Goal: Task Accomplishment & Management: Manage account settings

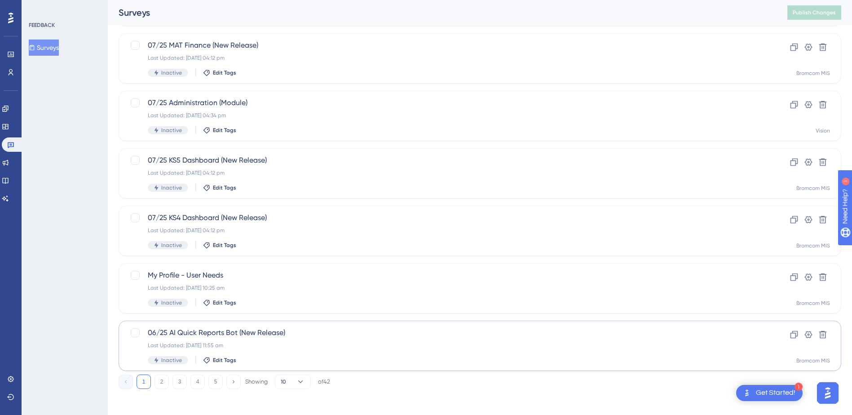
scroll to position [282, 0]
click at [213, 379] on button "5" at bounding box center [215, 379] width 14 height 14
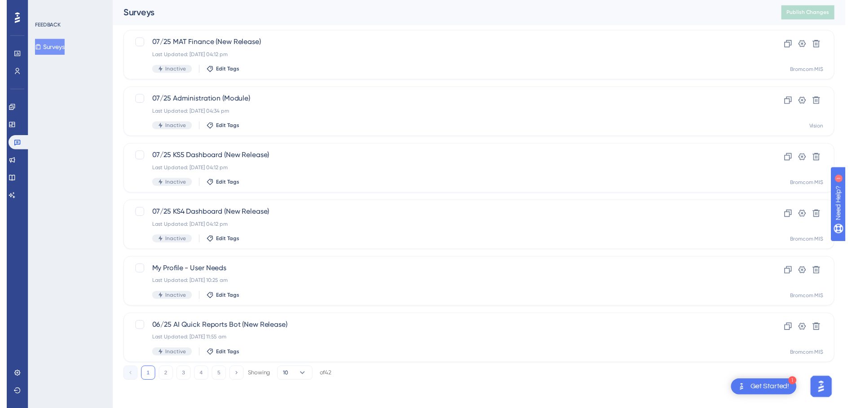
scroll to position [0, 0]
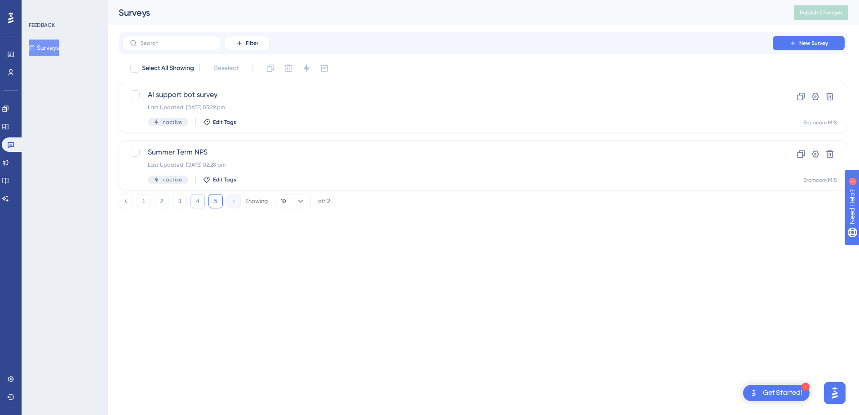
click at [204, 201] on button "4" at bounding box center [197, 201] width 14 height 14
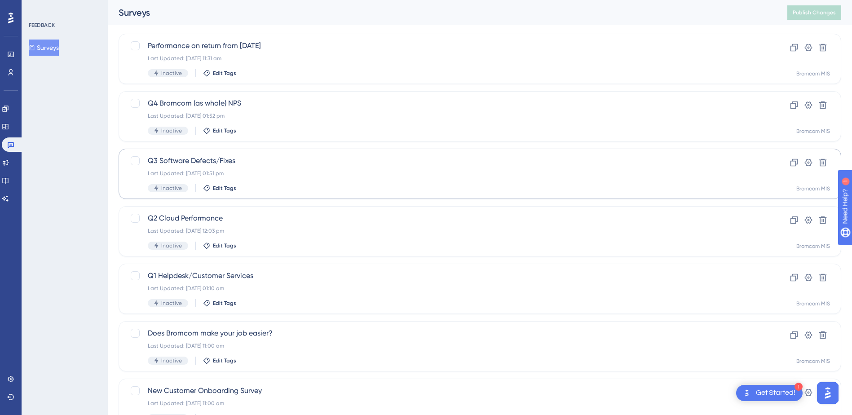
scroll to position [90, 0]
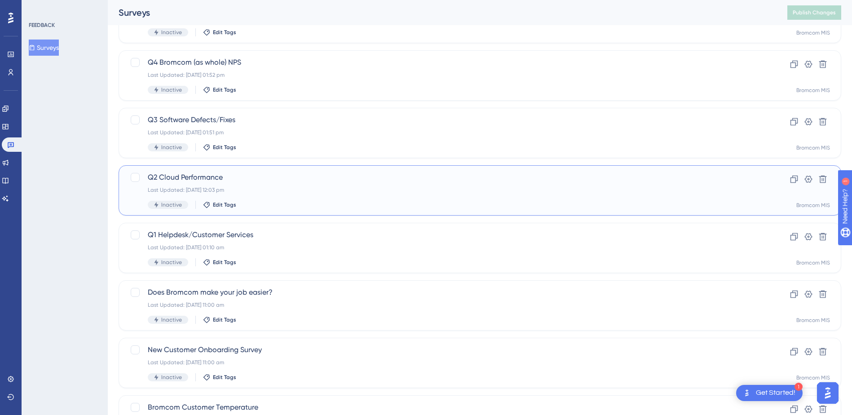
click at [183, 175] on span "Q2 Cloud Performance" at bounding box center [444, 177] width 592 height 11
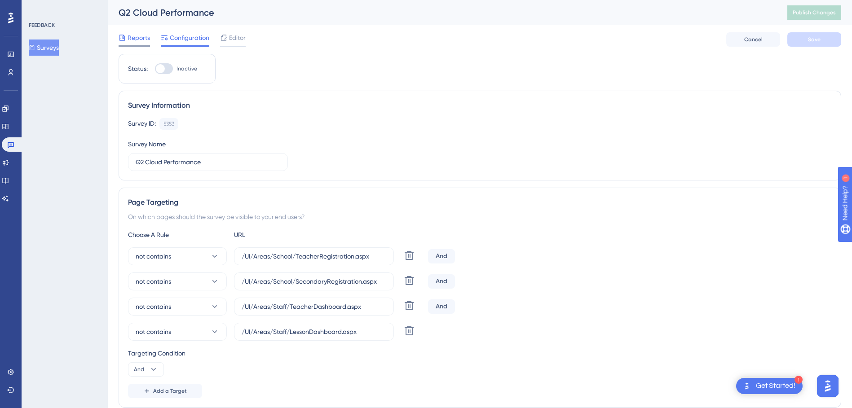
click at [136, 40] on span "Reports" at bounding box center [139, 37] width 22 height 11
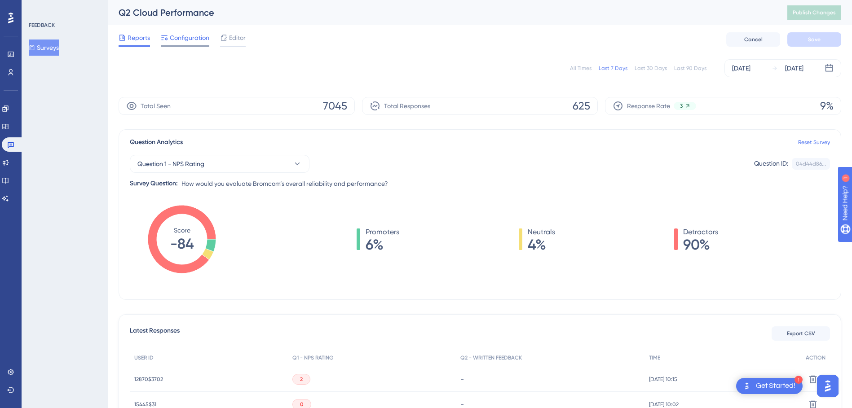
click at [198, 39] on span "Configuration" at bounding box center [190, 37] width 40 height 11
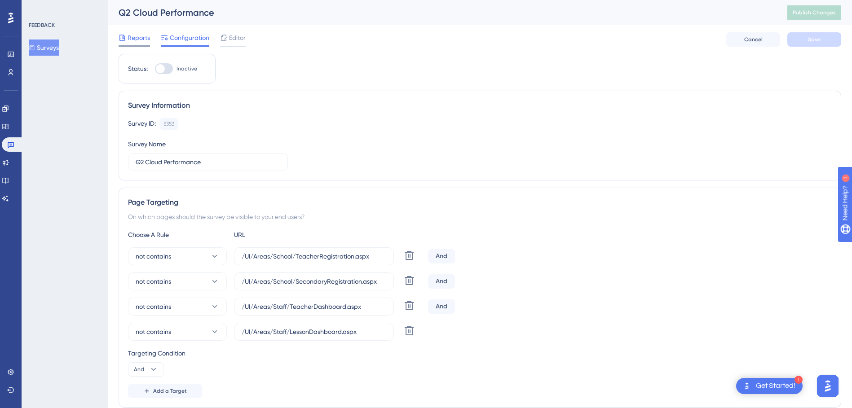
click at [141, 41] on span "Reports" at bounding box center [139, 37] width 22 height 11
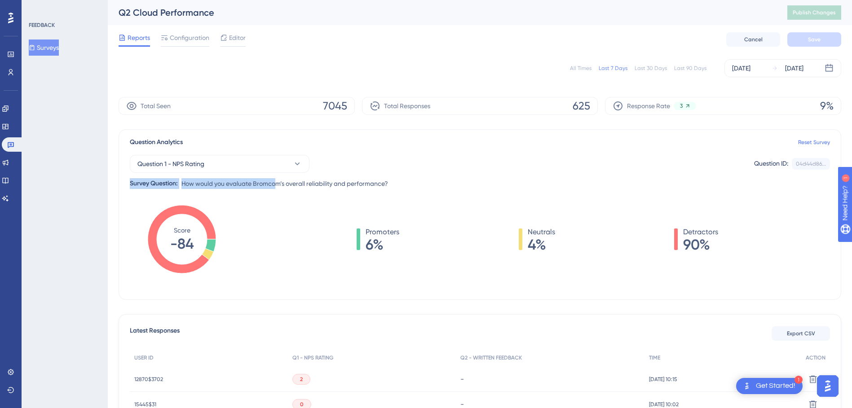
drag, startPoint x: 128, startPoint y: 181, endPoint x: 275, endPoint y: 183, distance: 147.8
click at [275, 183] on div "Question Analytics Reset Survey Question 1 - NPS Rating Question ID: 04d44d86..…" at bounding box center [480, 214] width 723 height 171
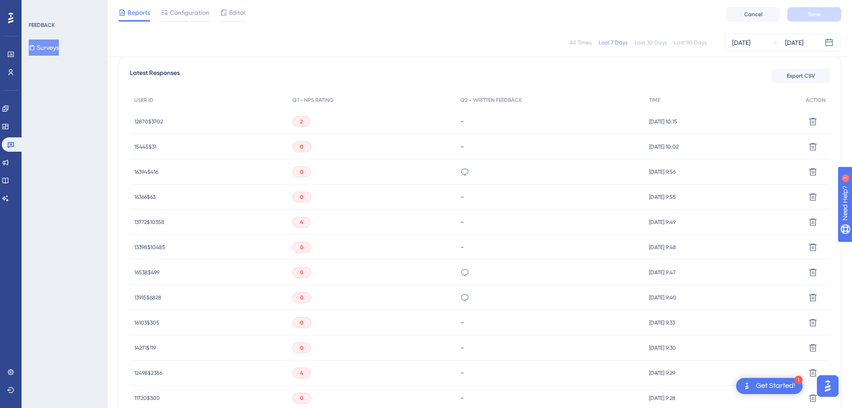
scroll to position [314, 0]
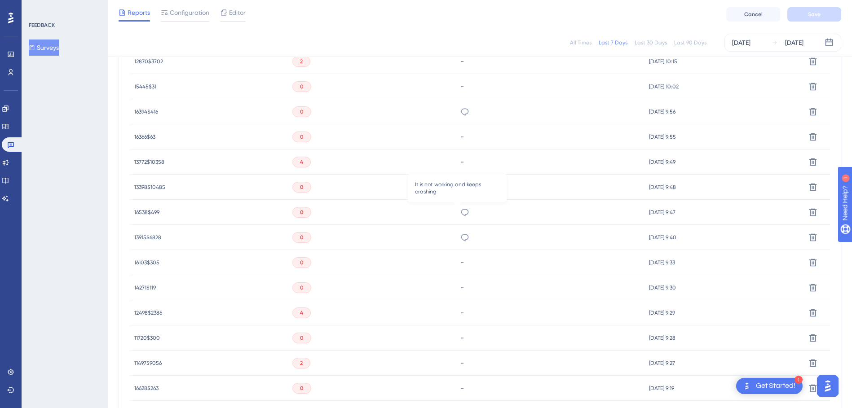
click at [460, 214] on icon at bounding box center [464, 212] width 9 height 9
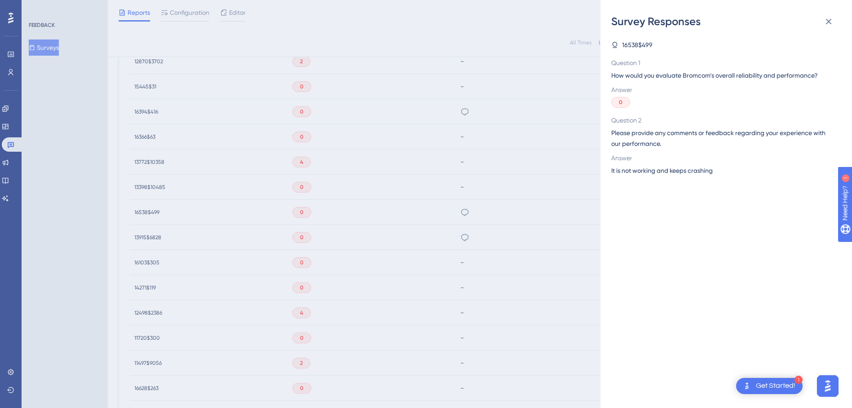
click at [495, 211] on div "Survey Responses 16538$499 Question 1 How would you evaluate Bromcom’s overall …" at bounding box center [426, 204] width 852 height 408
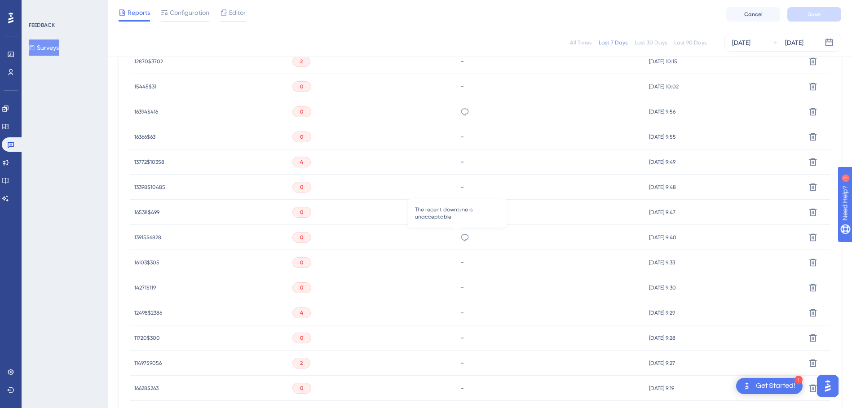
click at [460, 234] on icon at bounding box center [464, 237] width 9 height 9
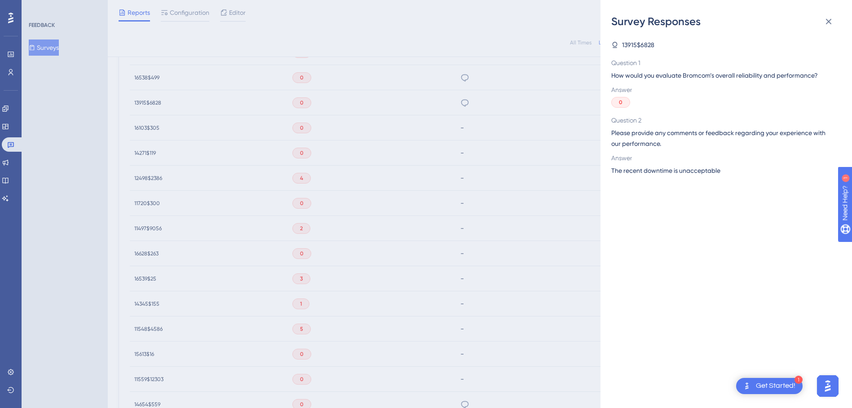
click at [490, 216] on div "Survey Responses 13915$6828 Question 1 How would you evaluate Bromcom’s overall…" at bounding box center [426, 204] width 852 height 408
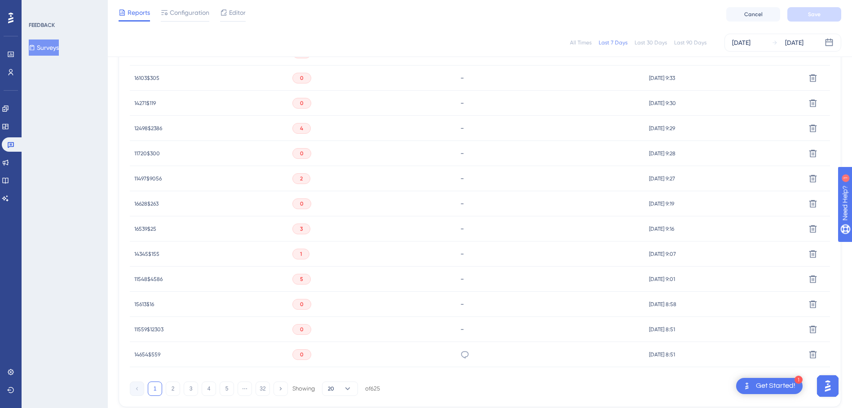
scroll to position [545, 0]
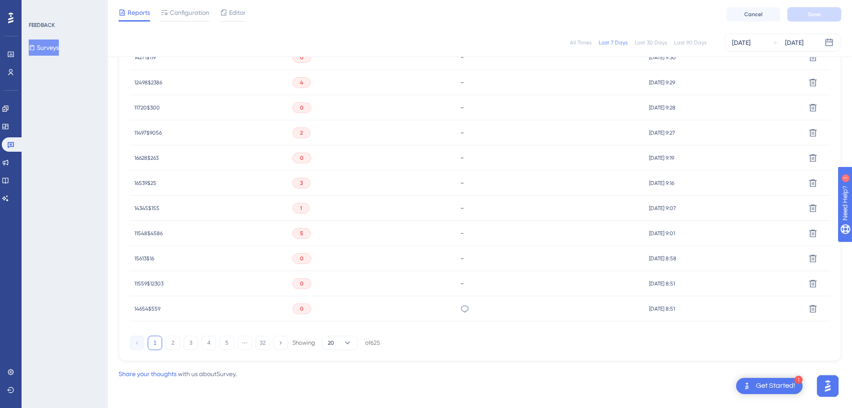
click at [460, 314] on div "It is extremely slow and does not work 95% of the time" at bounding box center [464, 308] width 9 height 25
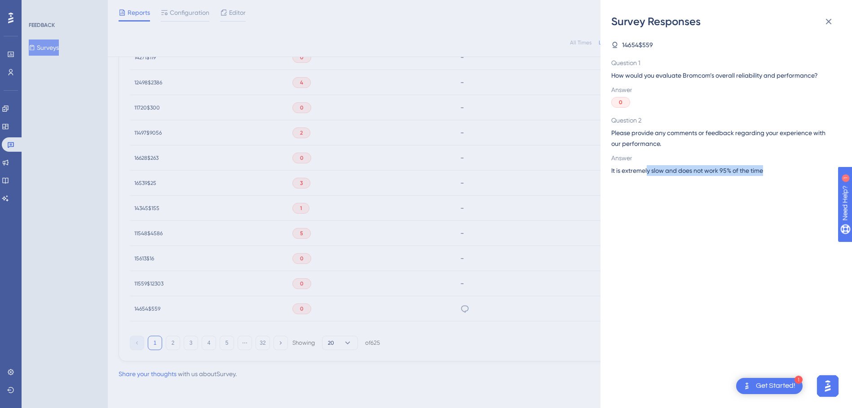
drag, startPoint x: 648, startPoint y: 175, endPoint x: 758, endPoint y: 180, distance: 109.7
click at [758, 180] on div "14654$559 Question 1 How would you evaluate Bromcom’s overall reliability and p…" at bounding box center [729, 219] width 237 height 380
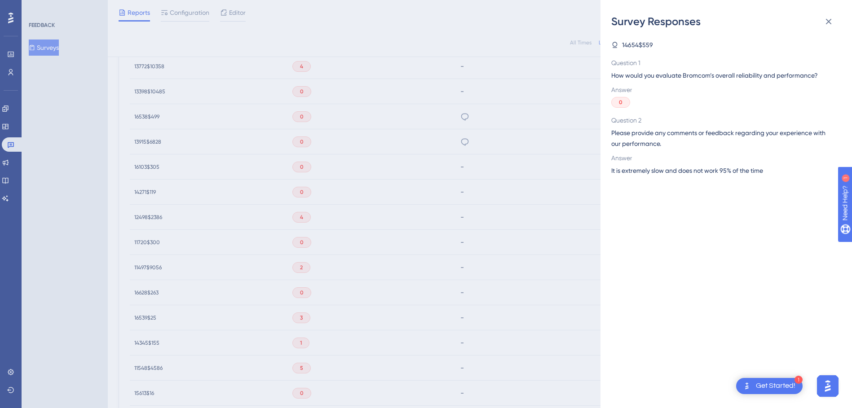
click at [449, 185] on div "Survey Responses 14654$559 Question 1 How would you evaluate Bromcom’s overall …" at bounding box center [426, 204] width 852 height 408
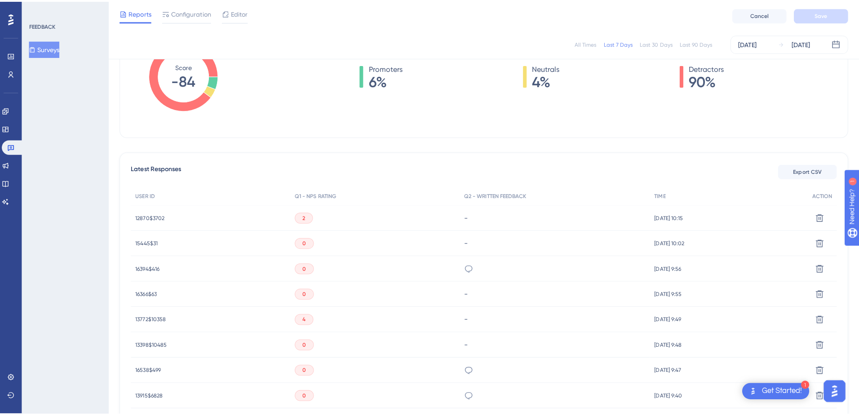
scroll to position [6, 0]
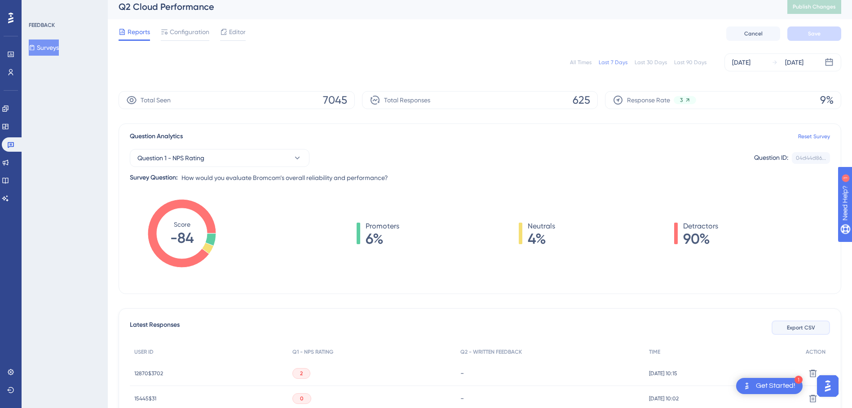
click at [797, 327] on span "Export CSV" at bounding box center [801, 327] width 28 height 7
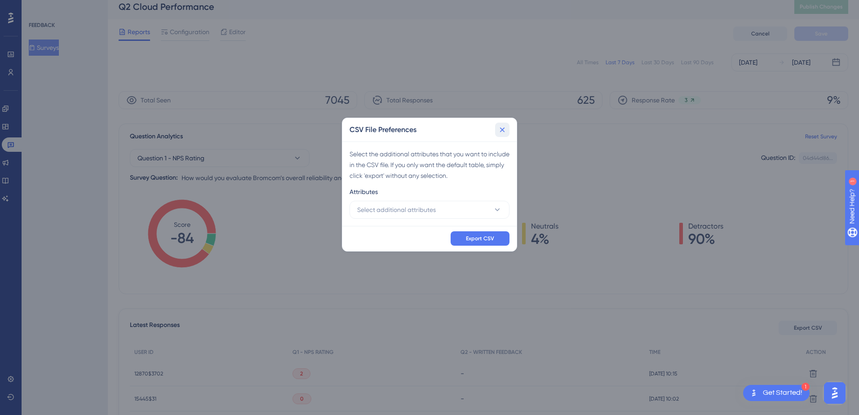
click at [503, 126] on icon at bounding box center [502, 129] width 9 height 9
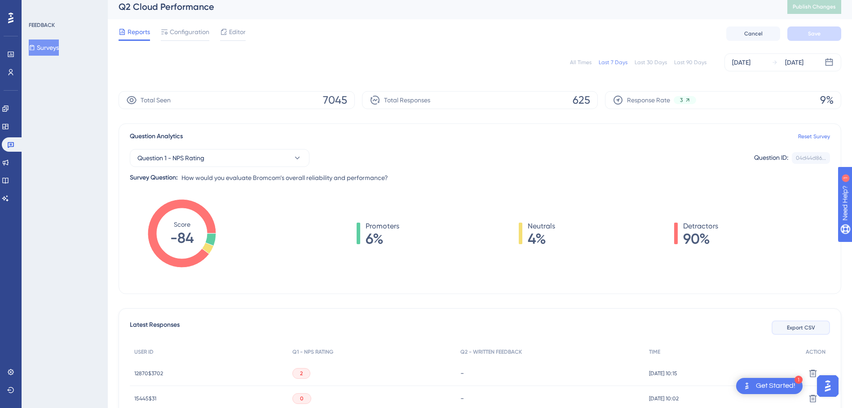
click at [807, 328] on span "Export CSV" at bounding box center [801, 327] width 28 height 7
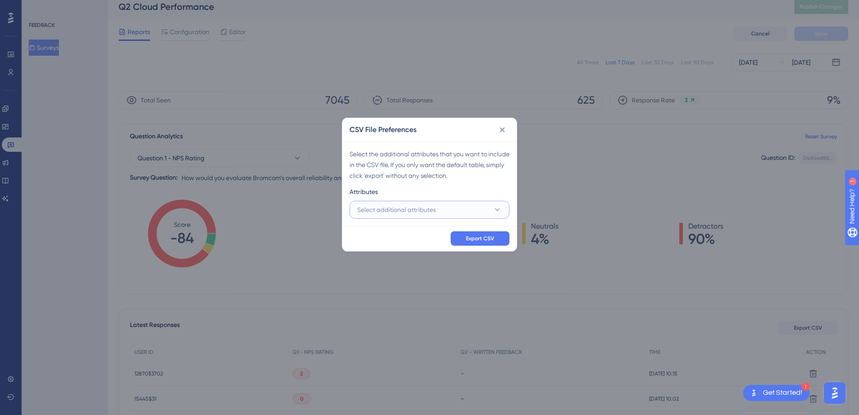
click at [441, 210] on button "Select additional attributes" at bounding box center [429, 210] width 160 height 18
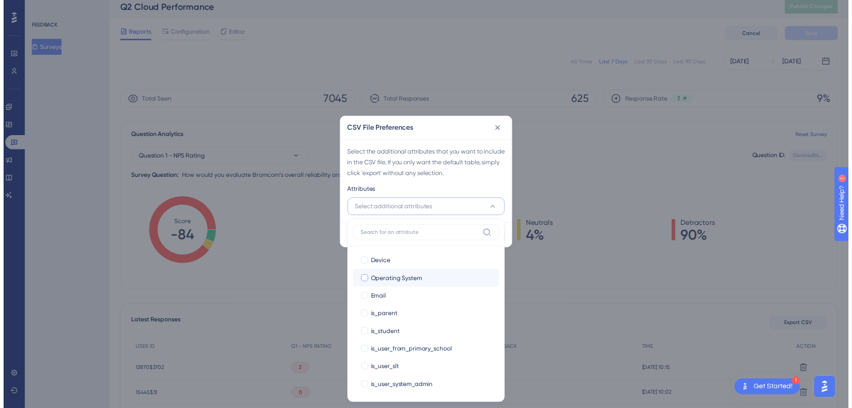
scroll to position [180, 0]
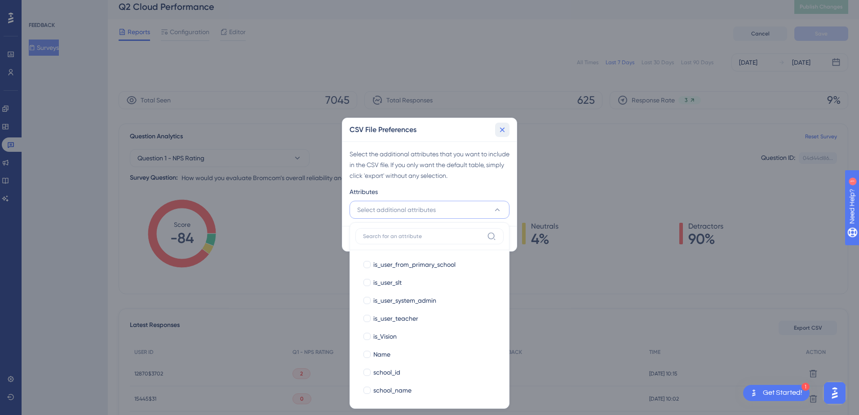
click at [505, 131] on icon at bounding box center [502, 129] width 9 height 9
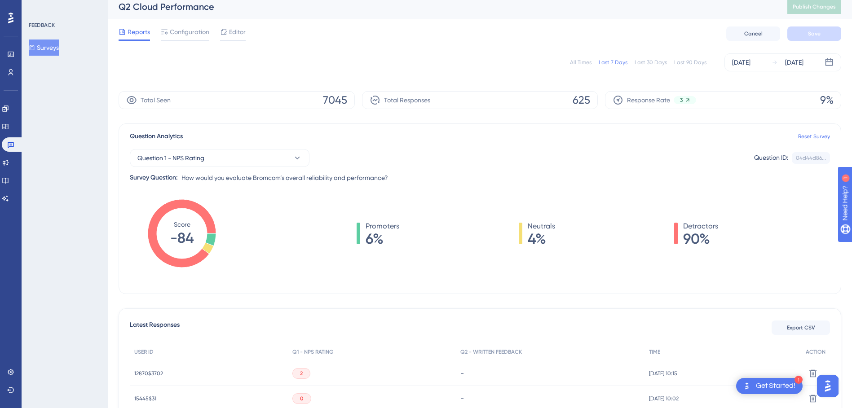
click at [584, 62] on div "All Times" at bounding box center [581, 62] width 22 height 7
click at [622, 68] on div "All Times Last 7 Days Last 30 Days Last 90 Days [DATE] [DATE]" at bounding box center [480, 62] width 723 height 18
click at [622, 63] on div "Last 7 Days" at bounding box center [613, 62] width 29 height 7
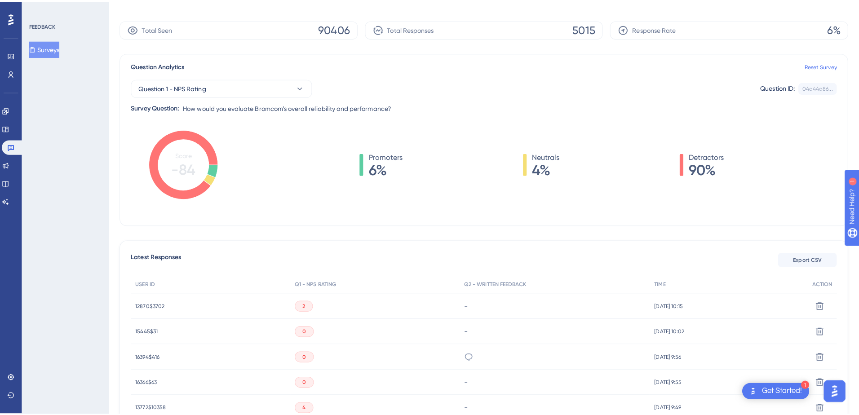
scroll to position [186, 0]
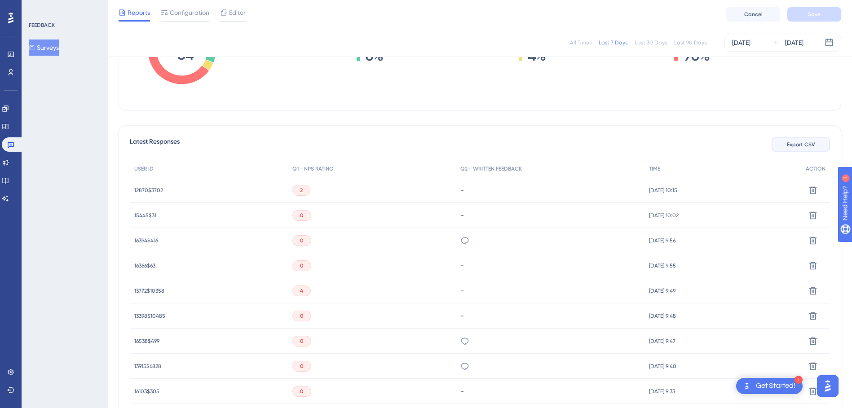
click at [817, 141] on button "Export CSV" at bounding box center [801, 144] width 58 height 14
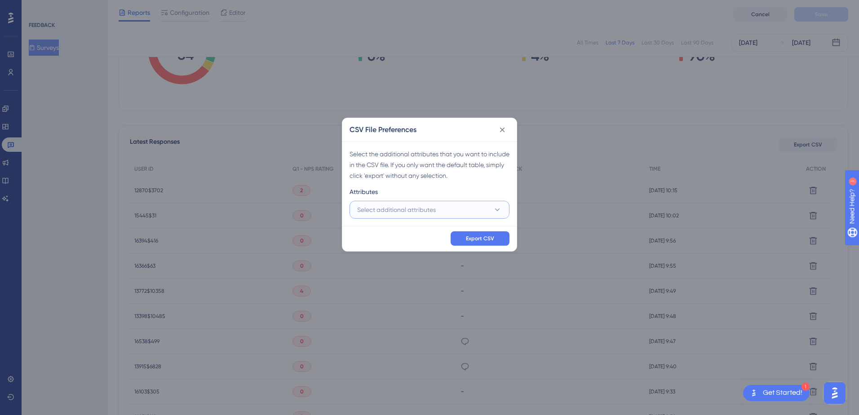
click at [481, 212] on button "Select additional attributes" at bounding box center [429, 210] width 160 height 18
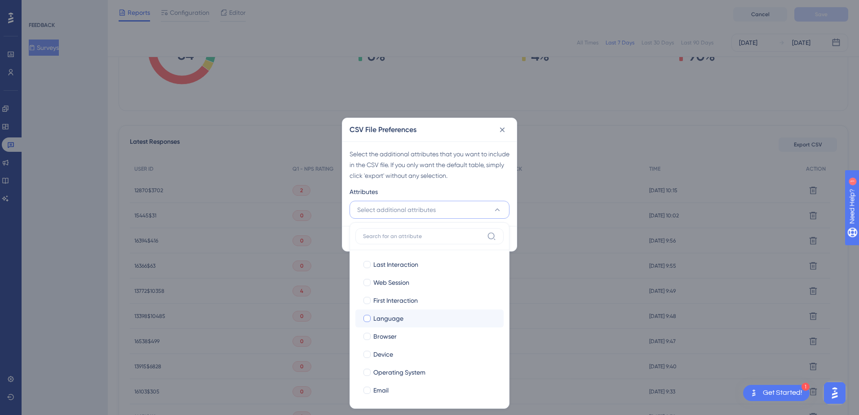
scroll to position [45, 0]
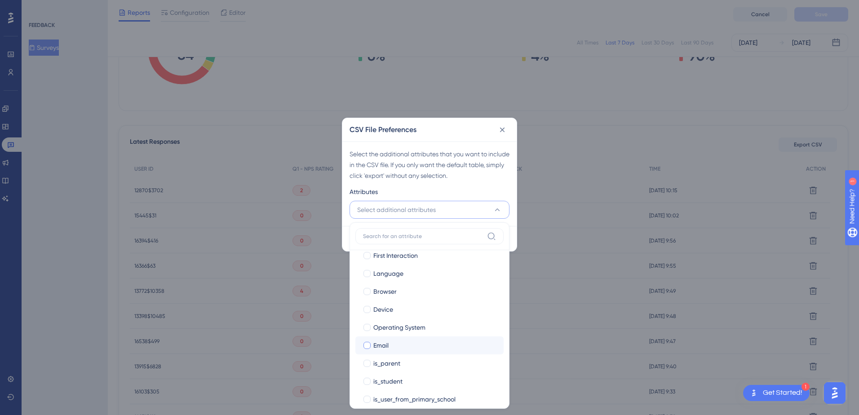
click at [393, 340] on div "Email" at bounding box center [434, 345] width 123 height 11
checkbox input "true"
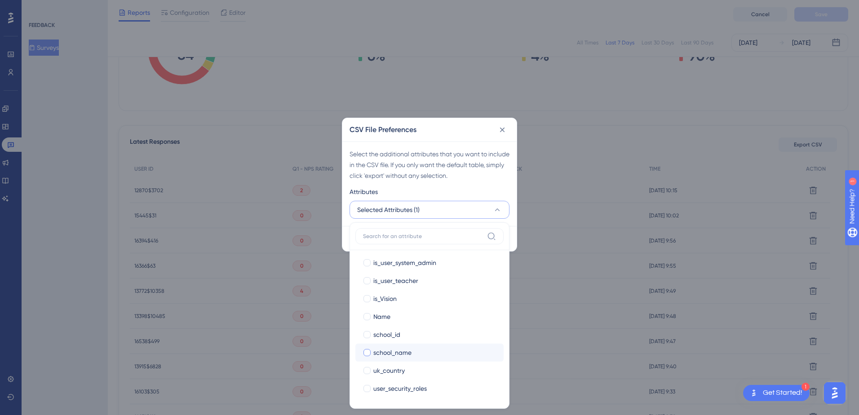
click at [410, 354] on span "school_name" at bounding box center [392, 352] width 38 height 11
checkbox input "true"
click at [400, 336] on span "school_id" at bounding box center [386, 334] width 27 height 11
checkbox input "true"
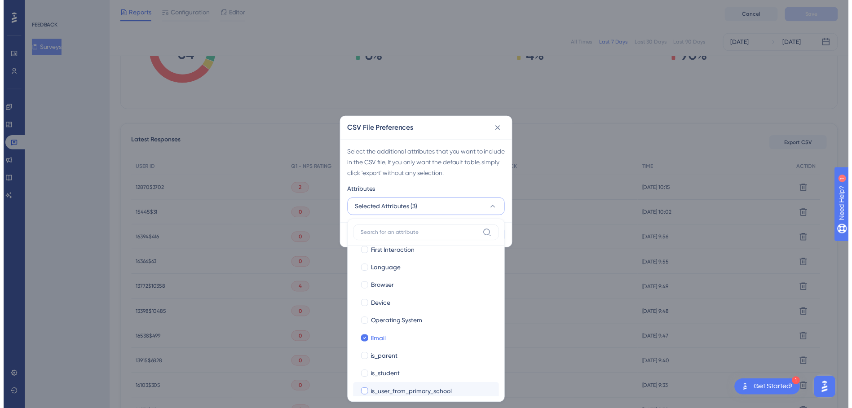
scroll to position [38, 0]
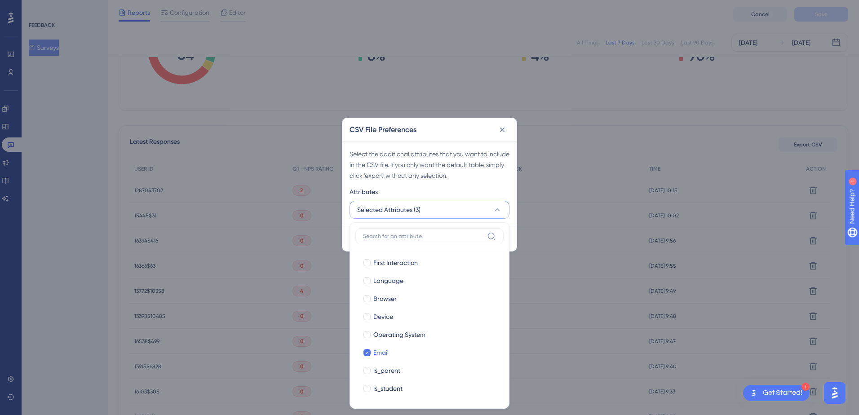
click at [440, 211] on button "Selected Attributes (3)" at bounding box center [429, 210] width 160 height 18
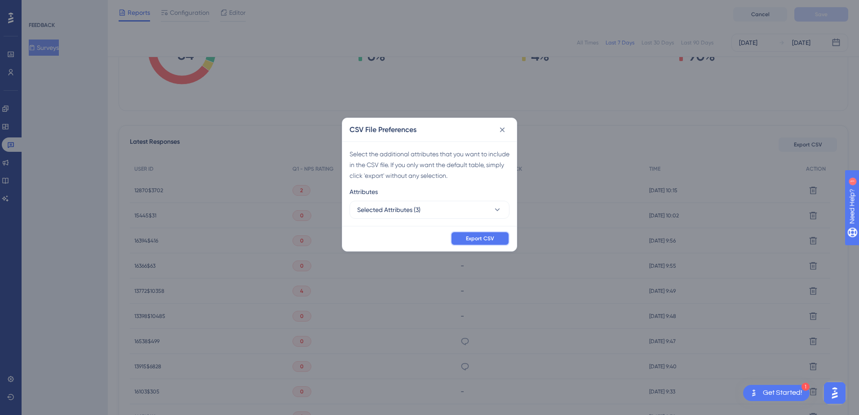
click at [475, 235] on span "Export CSV" at bounding box center [480, 238] width 28 height 7
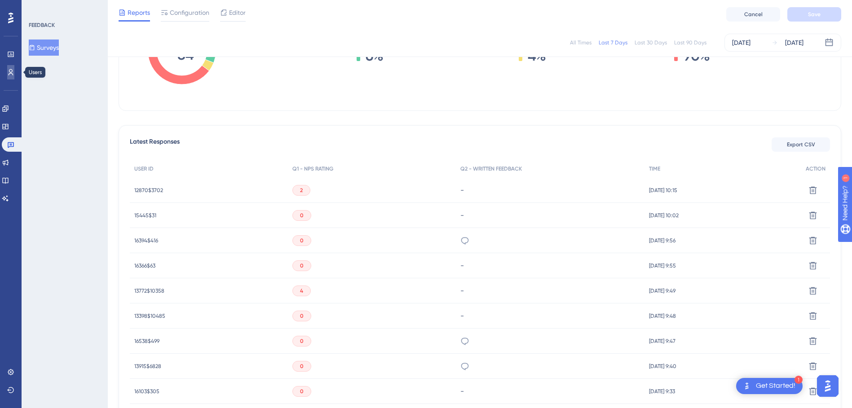
drag, startPoint x: 13, startPoint y: 77, endPoint x: 26, endPoint y: 77, distance: 12.1
click at [13, 77] on link at bounding box center [10, 72] width 7 height 14
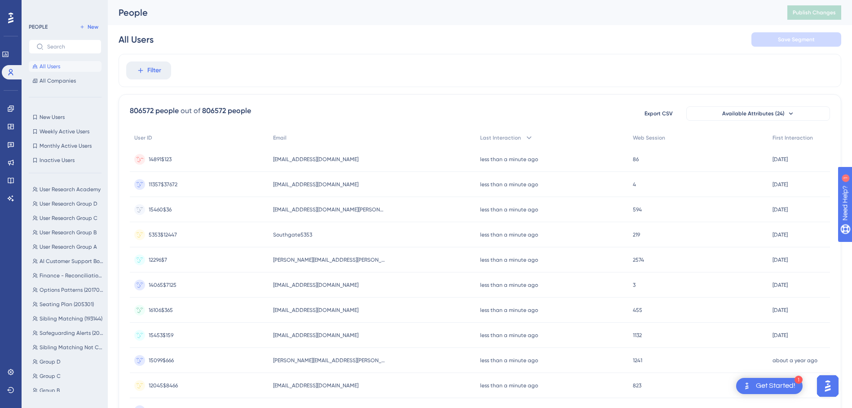
click at [165, 159] on span "14891$123" at bounding box center [160, 159] width 23 height 7
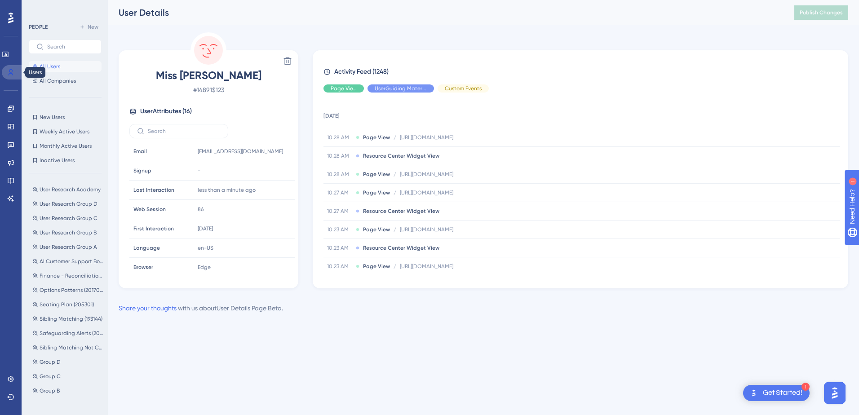
click at [13, 71] on icon at bounding box center [10, 72] width 7 height 7
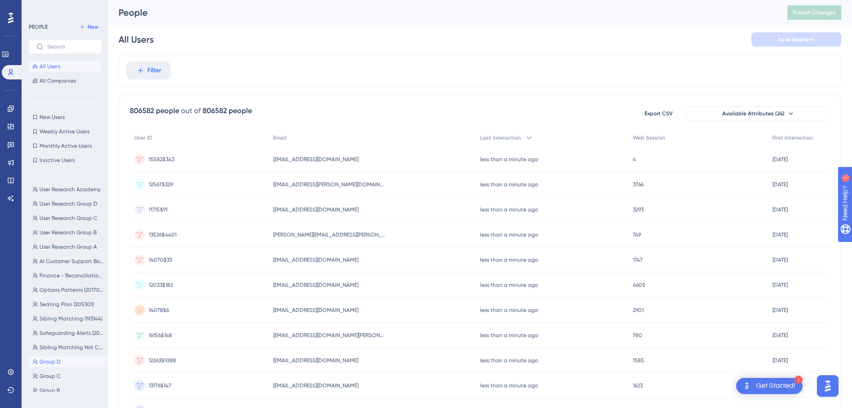
click at [71, 366] on button "Group D Group D" at bounding box center [68, 362] width 78 height 11
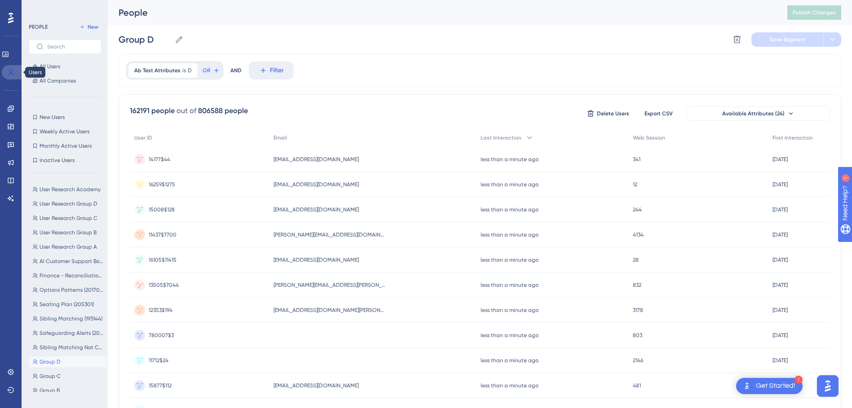
click at [11, 72] on icon at bounding box center [10, 72] width 7 height 7
click at [780, 113] on span "Available Attributes (24)" at bounding box center [753, 113] width 62 height 7
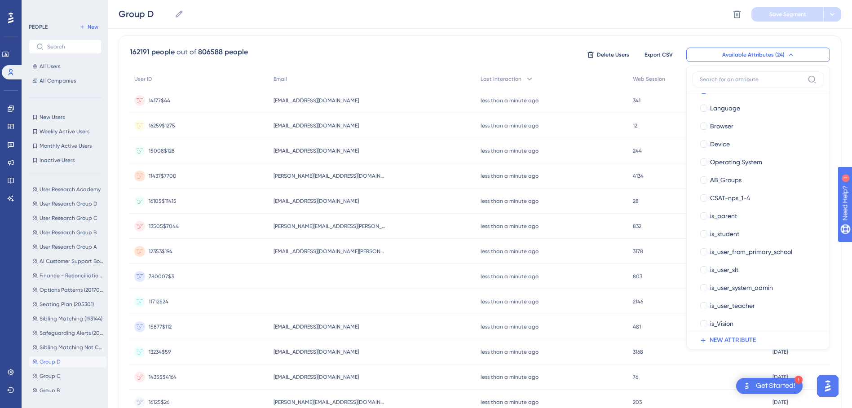
scroll to position [115, 0]
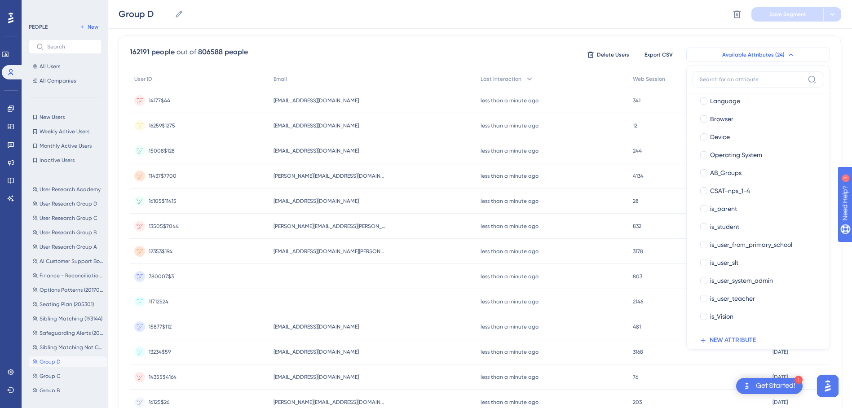
click at [731, 56] on span "Available Attributes (24)" at bounding box center [753, 54] width 62 height 7
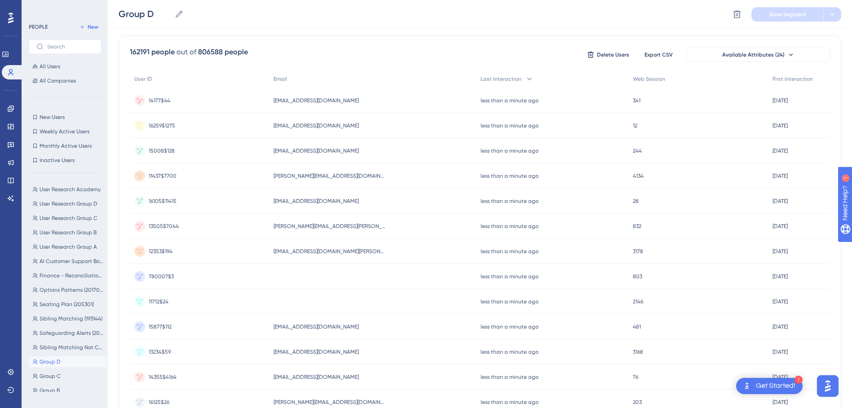
click at [169, 100] on span "14177$44" at bounding box center [160, 100] width 22 height 7
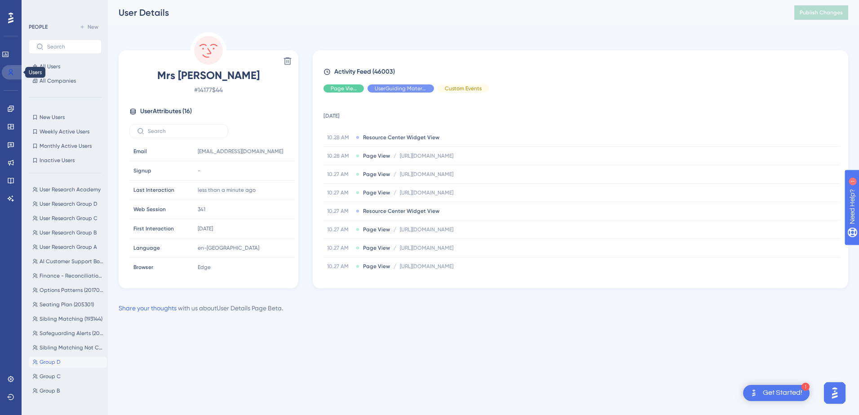
click at [10, 73] on icon at bounding box center [11, 72] width 5 height 6
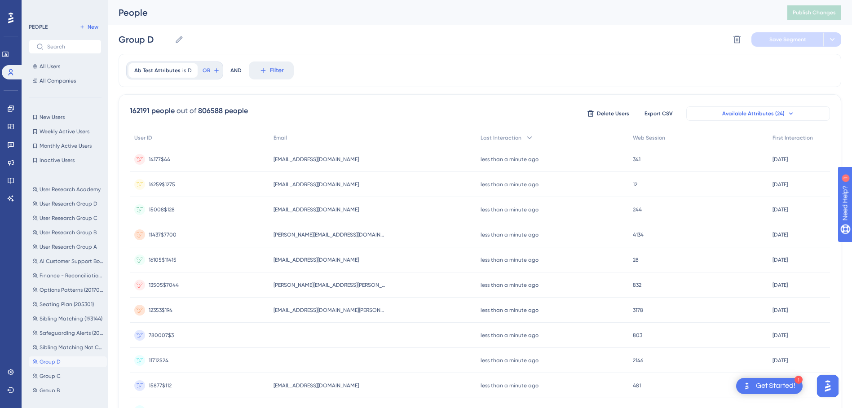
click at [787, 115] on icon at bounding box center [790, 113] width 7 height 7
click at [779, 111] on span "Available Attributes (24)" at bounding box center [753, 113] width 62 height 7
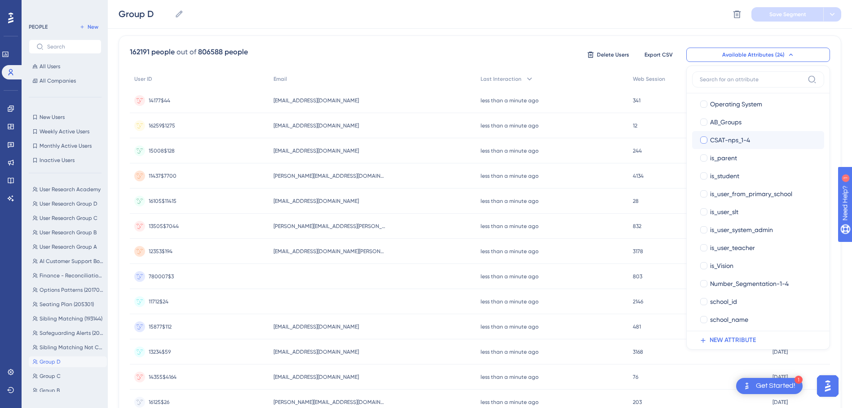
scroll to position [204, 0]
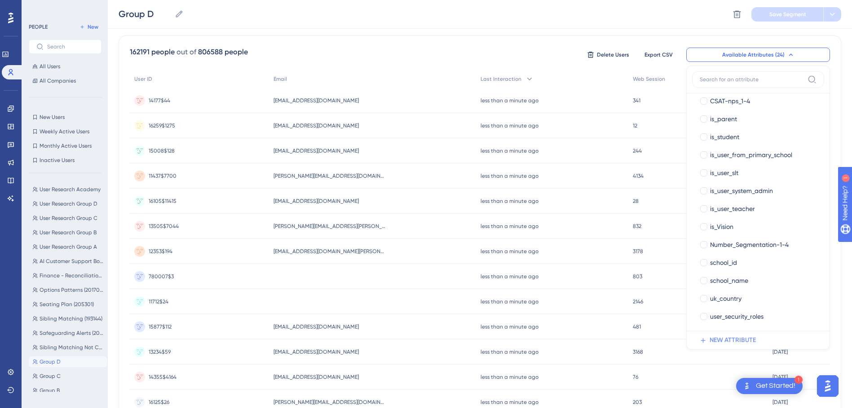
click at [735, 336] on span "NEW ATTRIBUTE" at bounding box center [733, 340] width 46 height 11
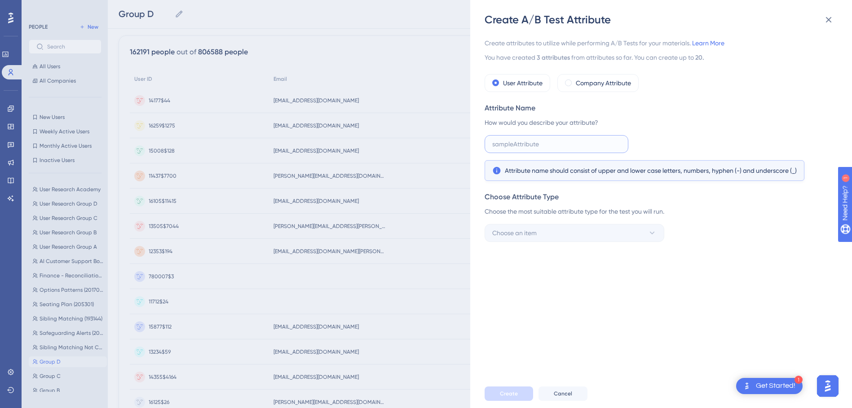
click at [551, 142] on input "text" at bounding box center [556, 144] width 128 height 10
type input "a"
click at [588, 239] on button "Choose an item" at bounding box center [575, 233] width 180 height 18
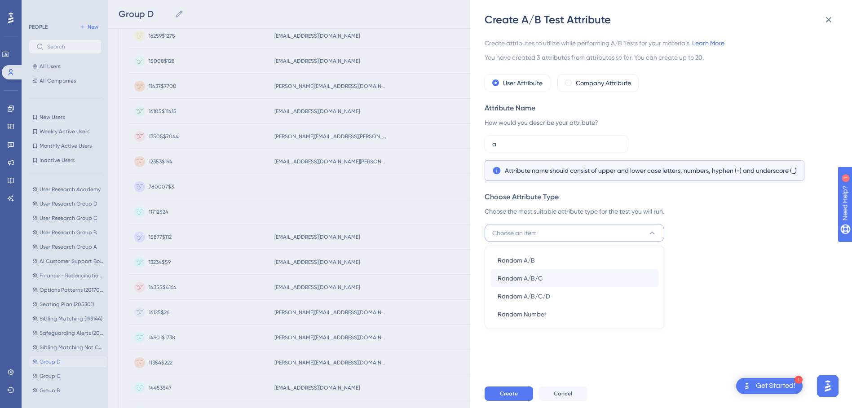
scroll to position [62, 0]
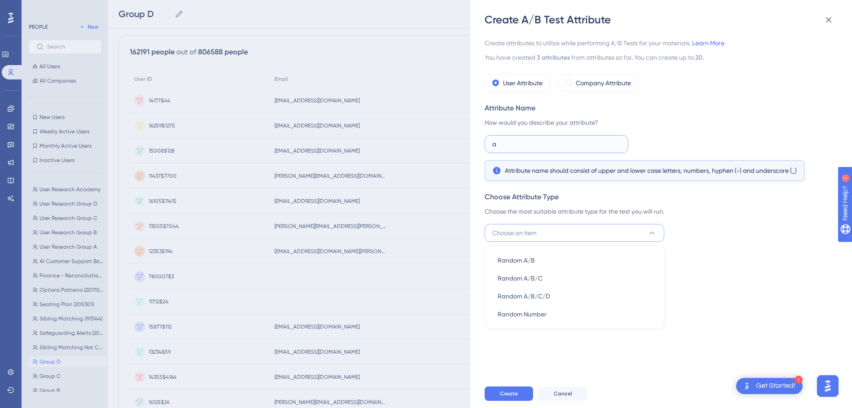
click at [566, 148] on input "a" at bounding box center [556, 144] width 128 height 10
click at [828, 16] on icon at bounding box center [828, 19] width 11 height 11
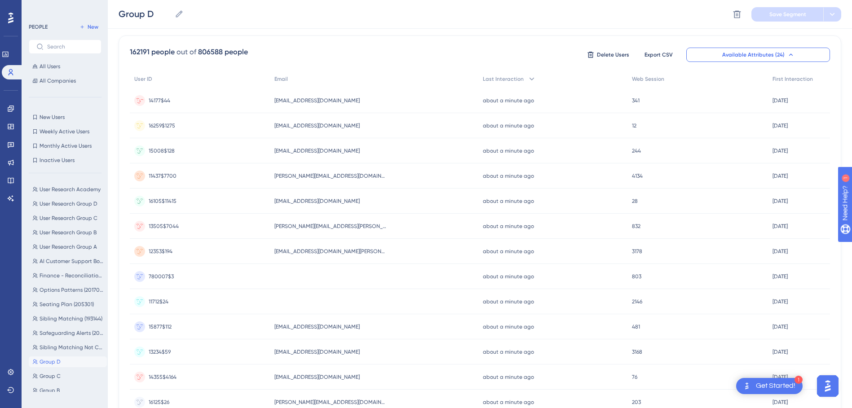
click at [163, 103] on span "14177$44" at bounding box center [160, 100] width 22 height 7
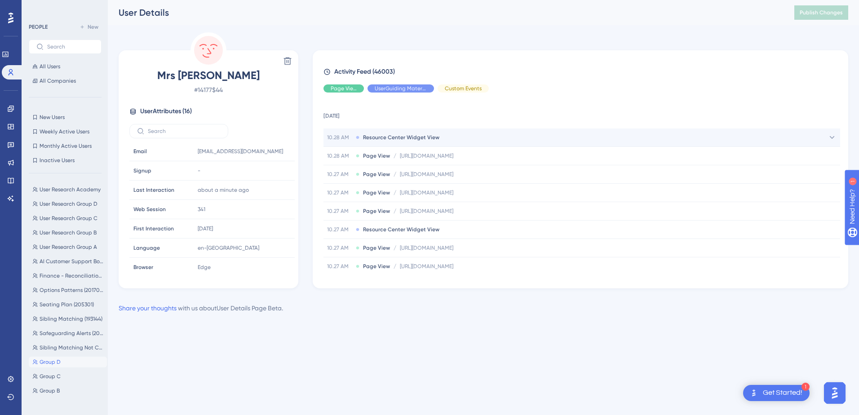
click at [412, 139] on span "Resource Center Widget View" at bounding box center [401, 137] width 76 height 7
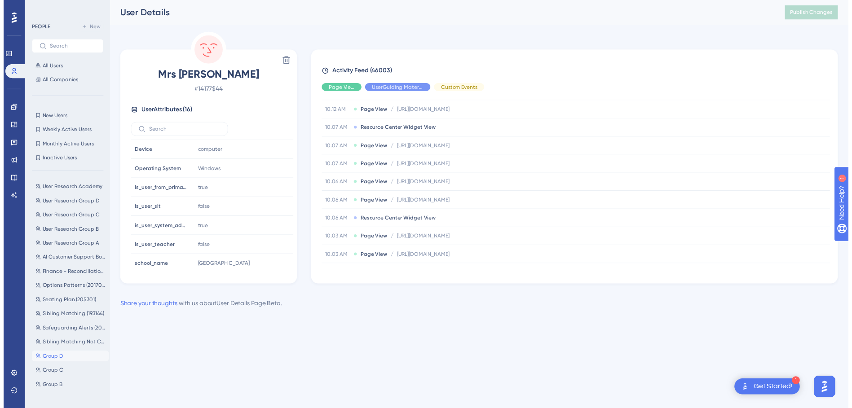
scroll to position [107, 0]
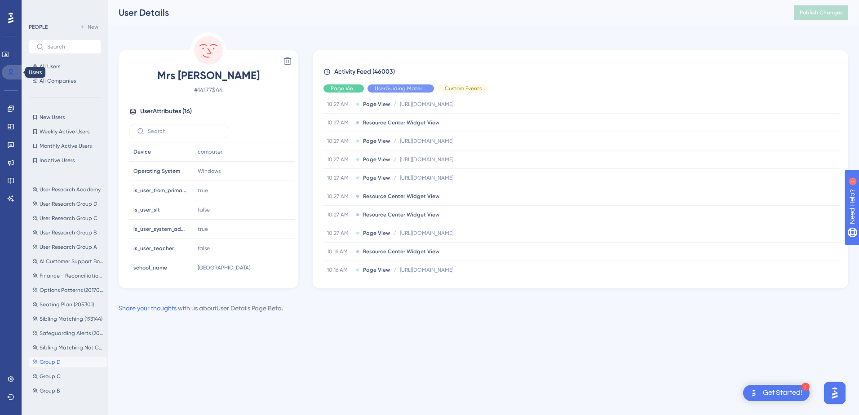
click at [11, 72] on icon at bounding box center [11, 72] width 5 height 6
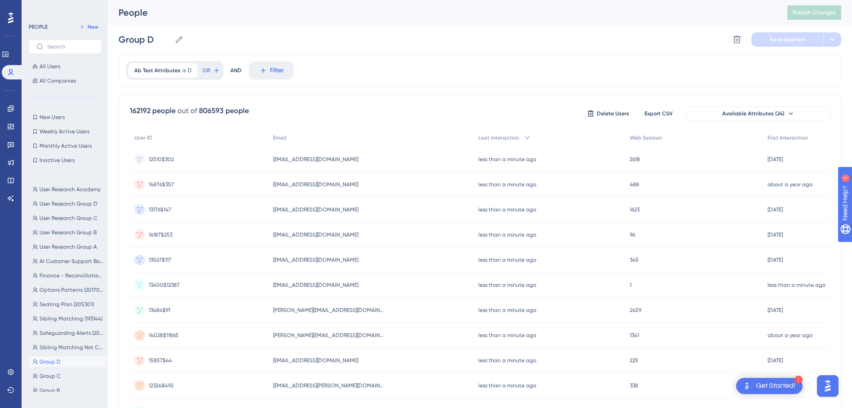
click at [841, 69] on div "Performance Users Engagement Widgets Feedback Product Updates Knowledge Base AI…" at bounding box center [480, 352] width 744 height 704
click at [851, 87] on div "Performance Users Engagement Widgets Feedback Product Updates Knowledge Base AI…" at bounding box center [480, 352] width 744 height 704
click at [277, 160] on span "[EMAIL_ADDRESS][DOMAIN_NAME]" at bounding box center [315, 159] width 85 height 7
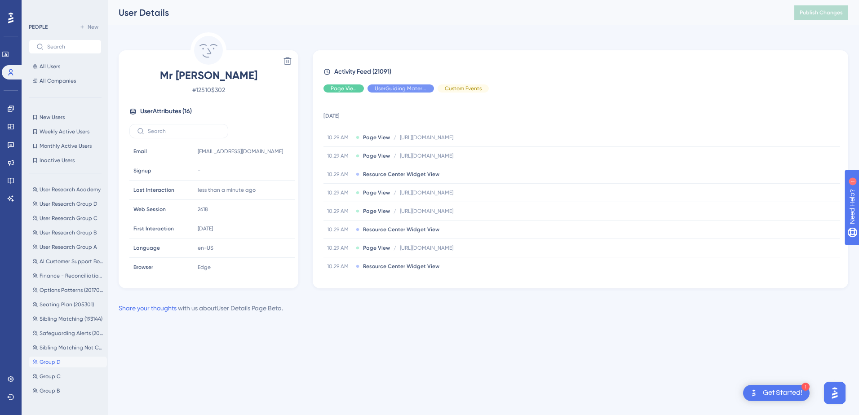
click at [493, 301] on div "Delete Mr S [PERSON_NAME] # 12510$302 User Attributes ( 16 ) Email Email [EMAIL…" at bounding box center [483, 172] width 729 height 281
click at [554, 0] on html "1 Get Started! Performance Users Engagement Widgets Feedback Product Updates Kn…" at bounding box center [429, 0] width 859 height 0
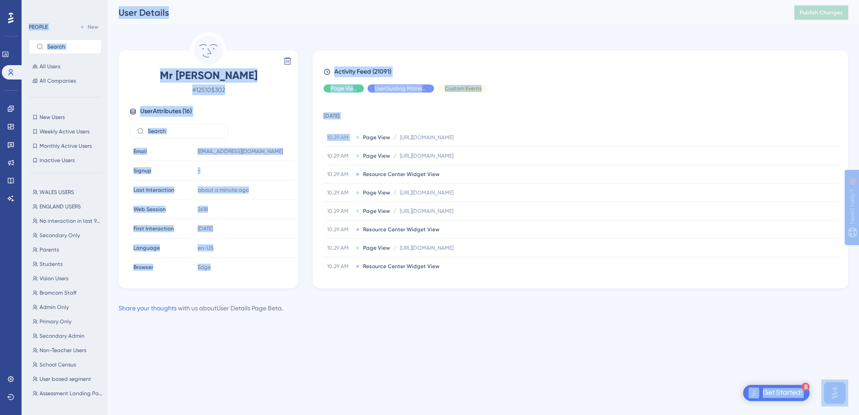
scroll to position [365, 0]
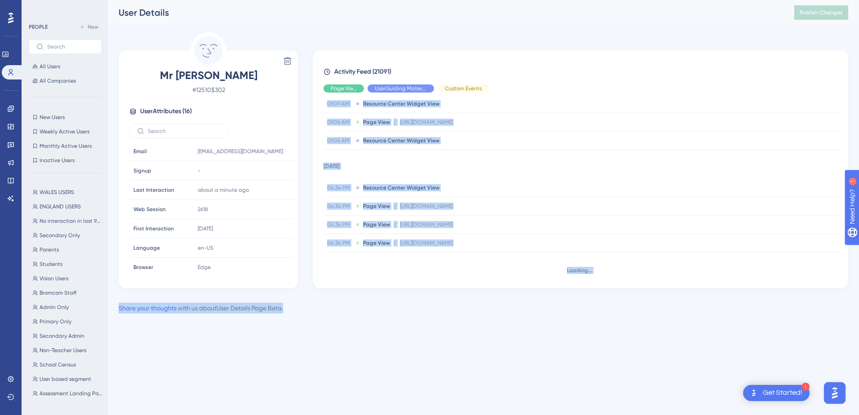
drag, startPoint x: 358, startPoint y: 133, endPoint x: 768, endPoint y: 336, distance: 457.0
click at [768, 336] on div "Performance Users Engagement Widgets Feedback Product Updates Knowledge Base AI…" at bounding box center [429, 171] width 859 height 342
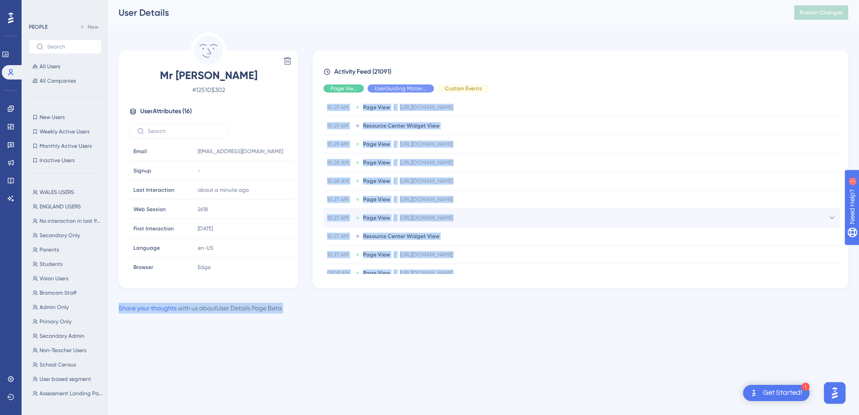
scroll to position [0, 0]
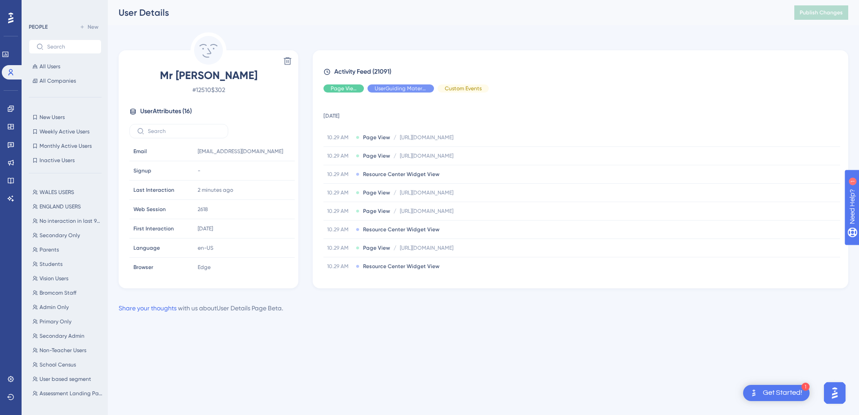
click at [482, 63] on div "Activity Feed (21091) Page View UserGuiding Material Custom Events [DATE] 10.29…" at bounding box center [580, 169] width 535 height 238
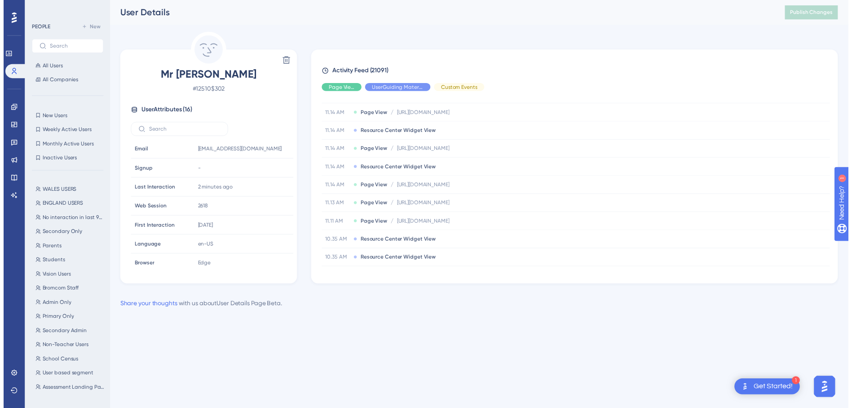
scroll to position [7967, 0]
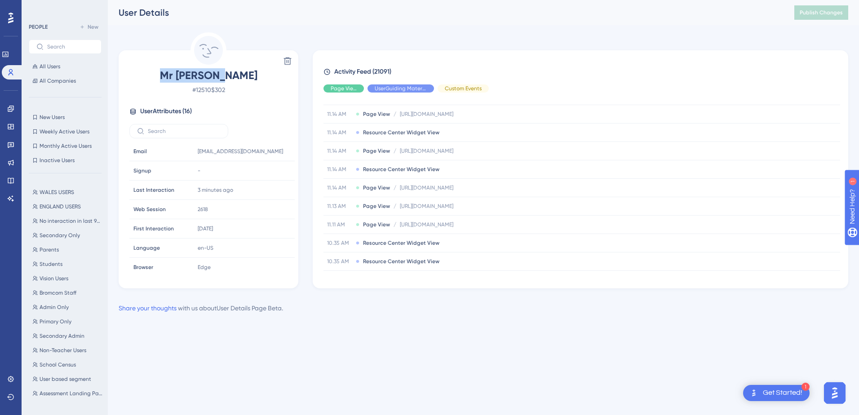
drag, startPoint x: 241, startPoint y: 80, endPoint x: 175, endPoint y: 73, distance: 66.5
click at [175, 73] on span "Mr [PERSON_NAME]" at bounding box center [208, 75] width 158 height 14
click at [2, 74] on link at bounding box center [13, 72] width 22 height 14
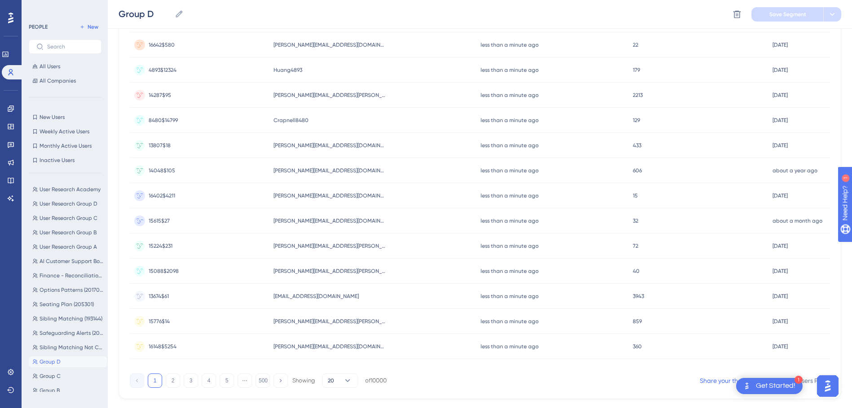
scroll to position [314, 0]
